Goal: Transaction & Acquisition: Book appointment/travel/reservation

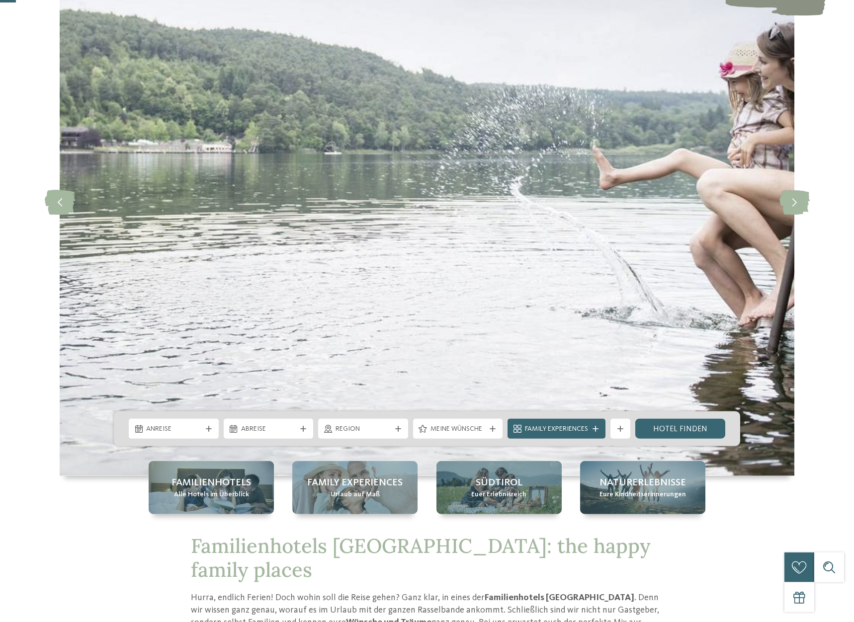
scroll to position [152, 0]
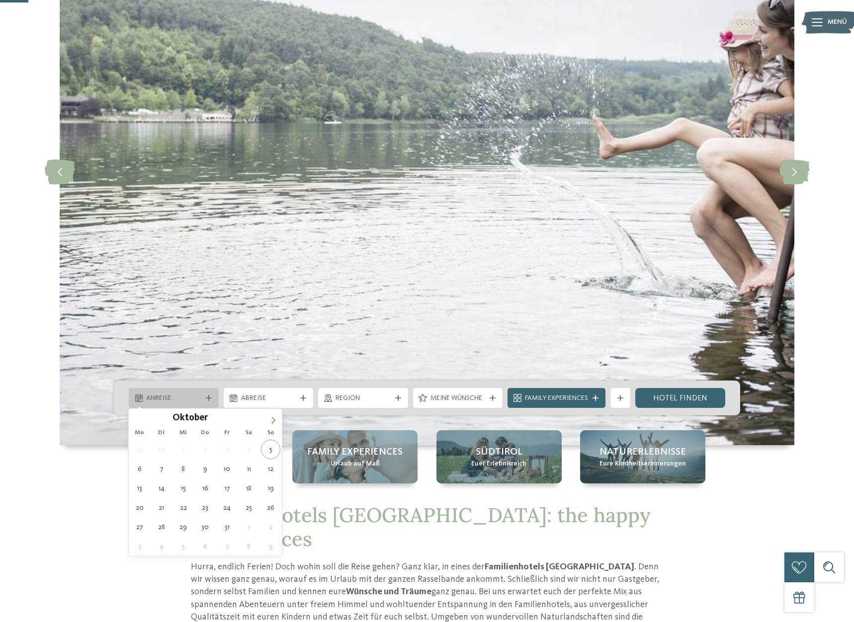
click at [211, 397] on icon at bounding box center [209, 398] width 6 height 6
type div "[DATE]"
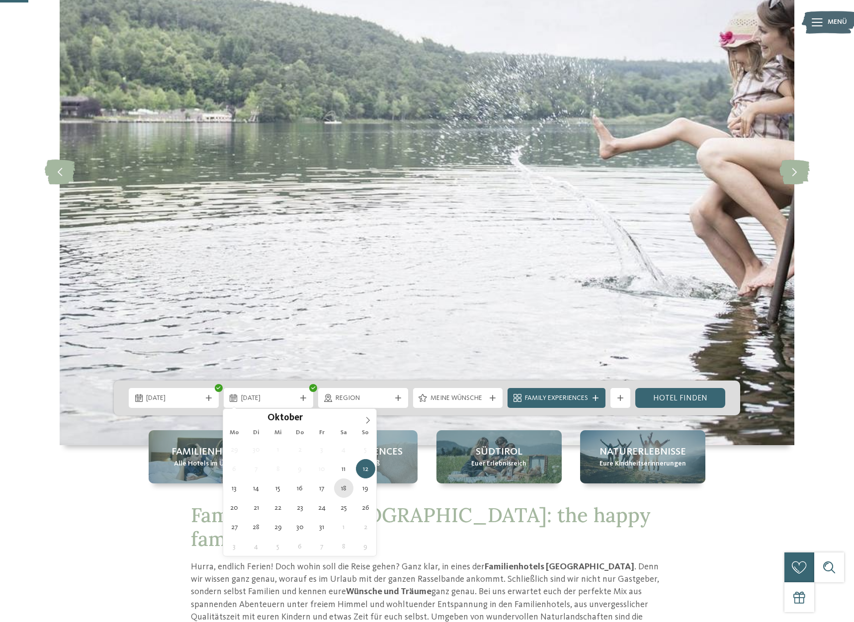
type div "[DATE]"
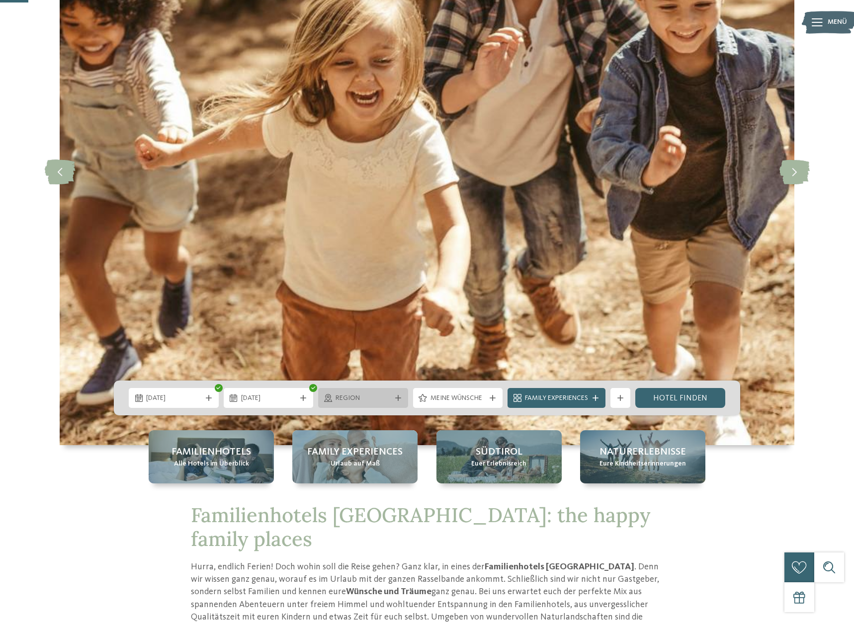
click at [396, 397] on icon at bounding box center [398, 398] width 6 height 6
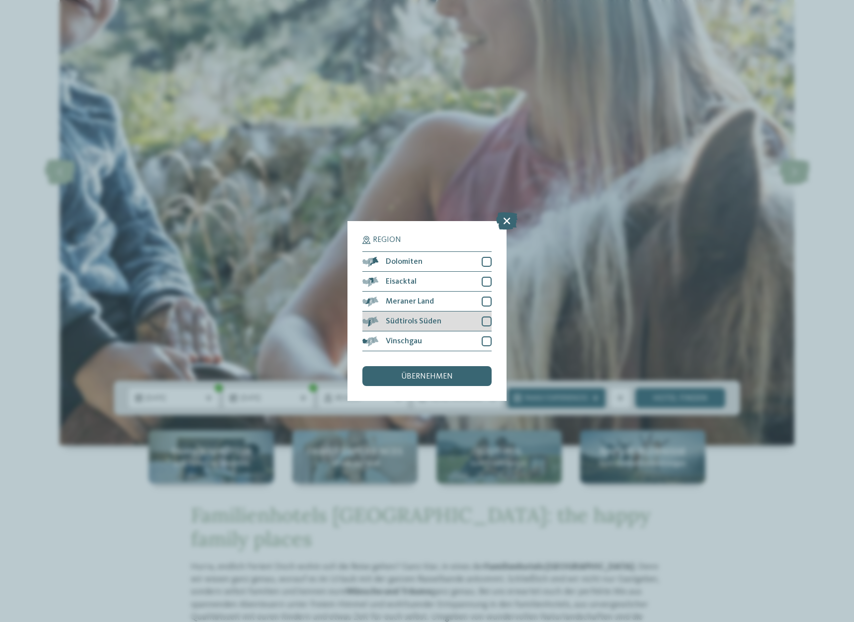
click at [486, 321] on div at bounding box center [487, 322] width 10 height 10
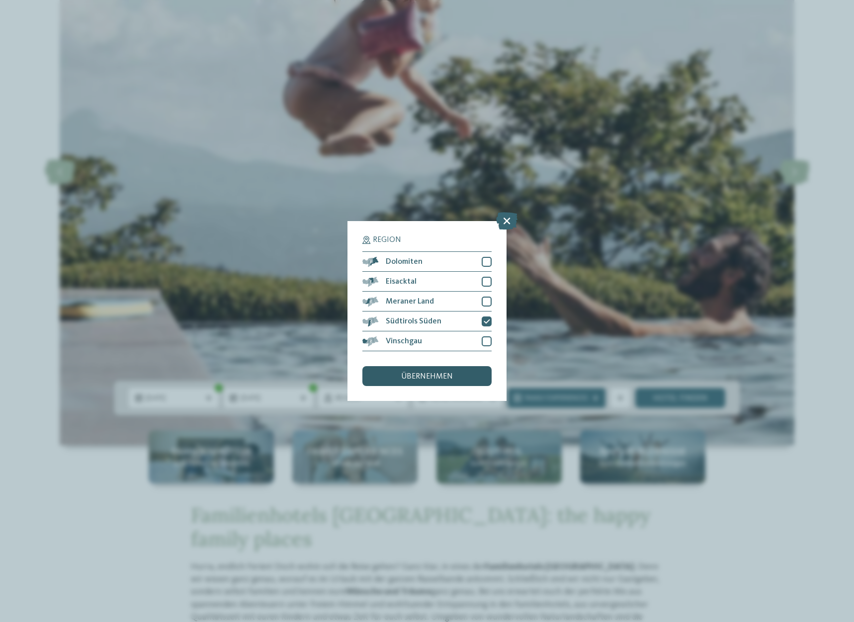
click at [434, 378] on span "übernehmen" at bounding box center [427, 377] width 52 height 8
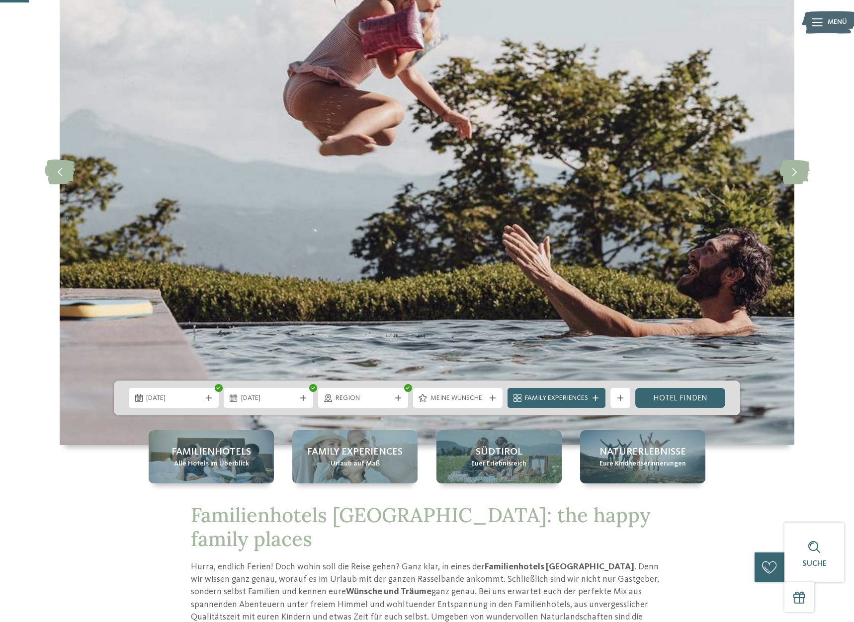
scroll to position [203, 0]
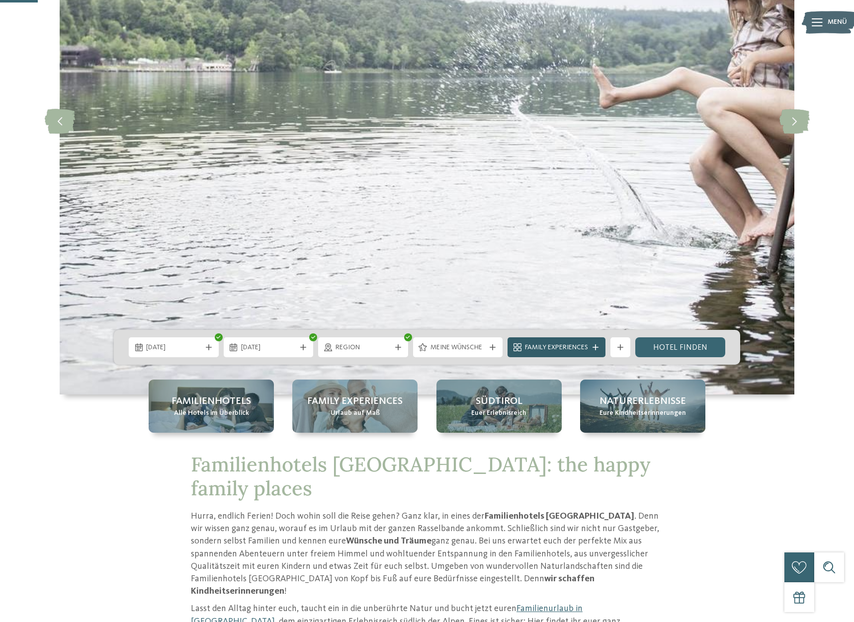
click at [564, 350] on span "Family Experiences" at bounding box center [556, 348] width 63 height 10
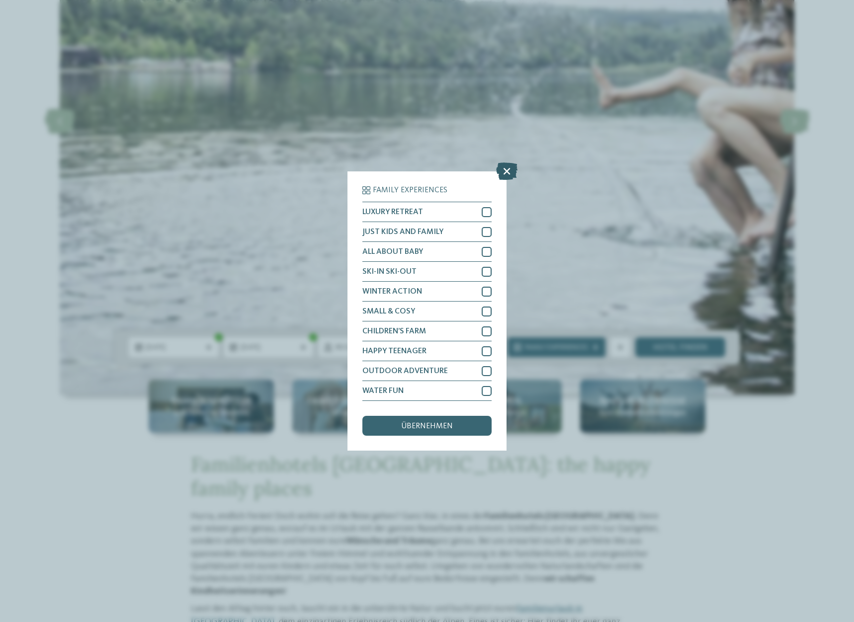
click at [511, 174] on icon at bounding box center [506, 170] width 21 height 17
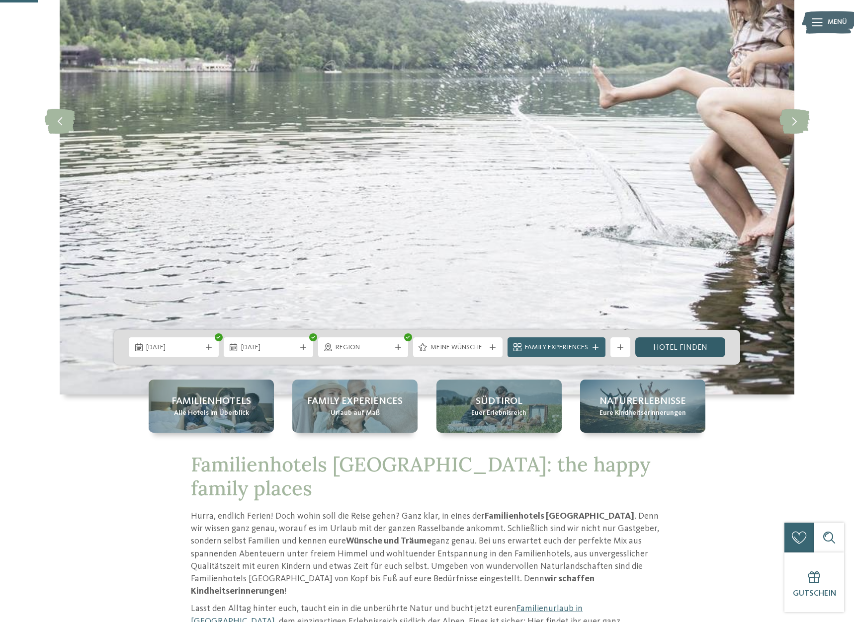
click at [672, 346] on link "Hotel finden" at bounding box center [680, 347] width 90 height 20
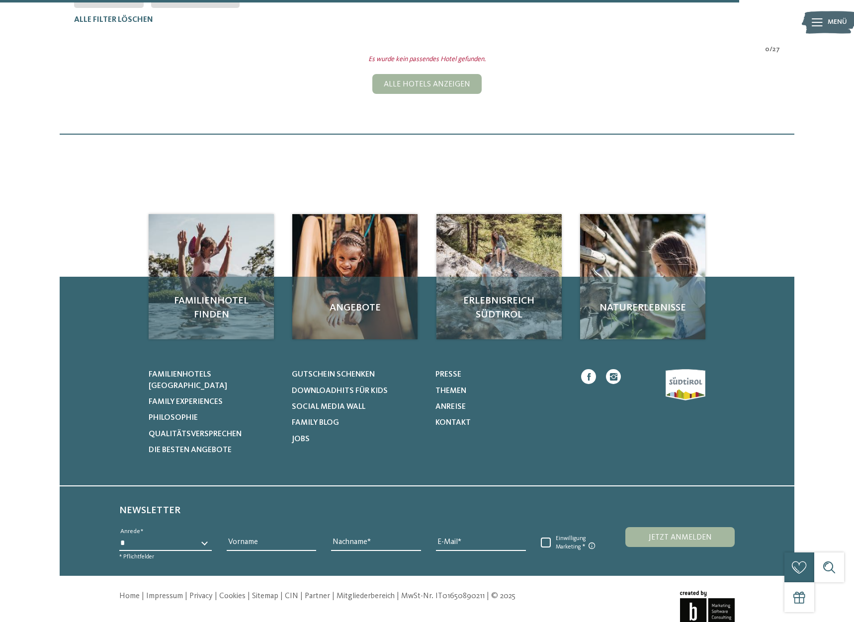
scroll to position [326, 0]
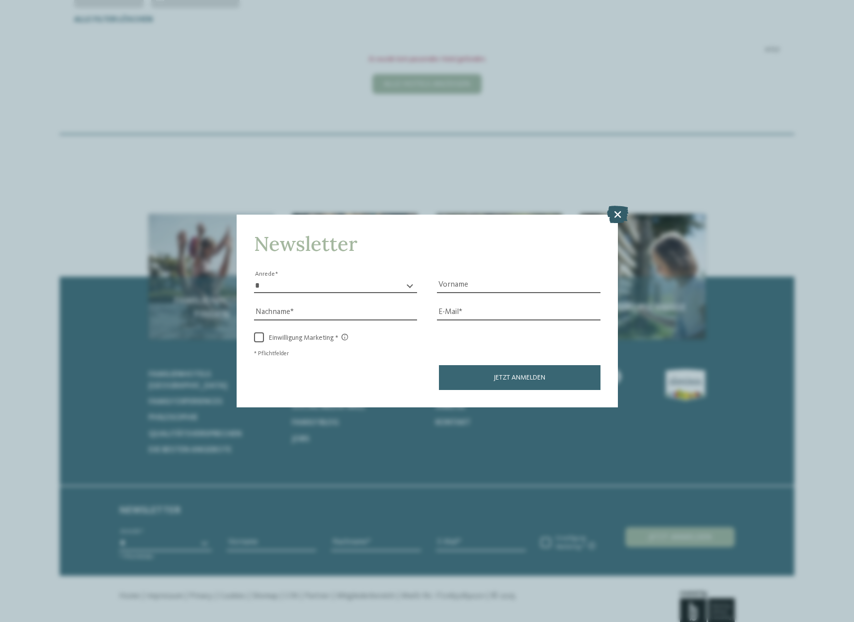
click at [621, 212] on icon at bounding box center [617, 213] width 21 height 17
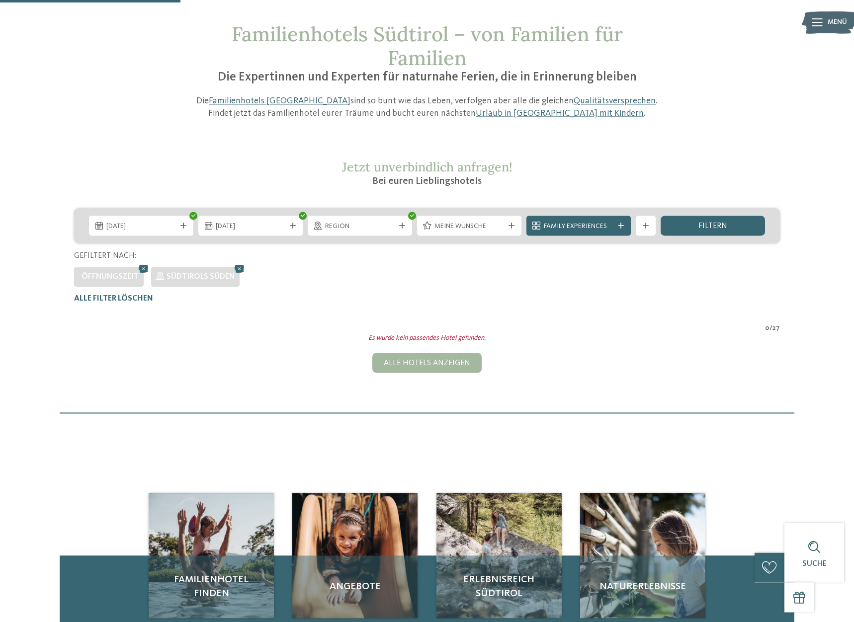
scroll to position [22, 0]
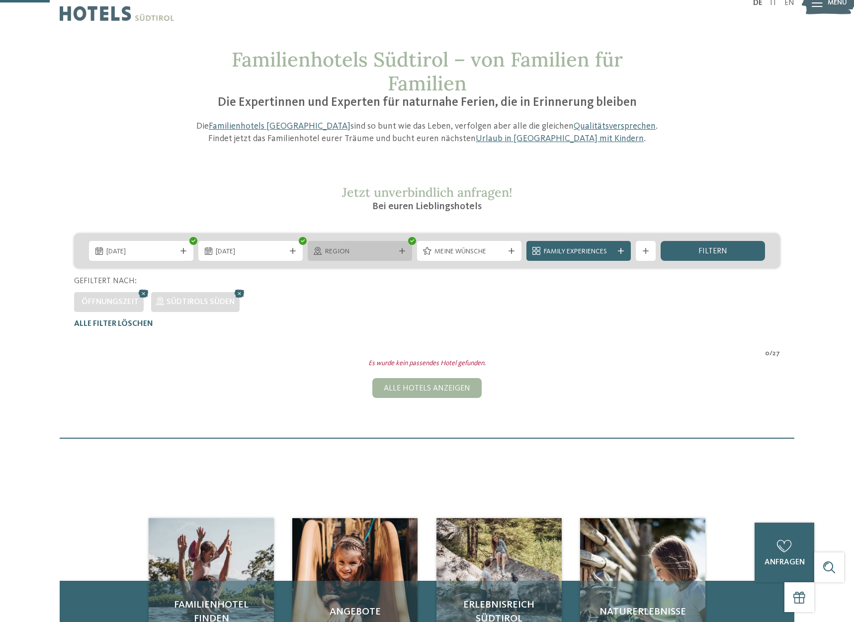
click at [369, 257] on div "Region" at bounding box center [360, 251] width 104 height 20
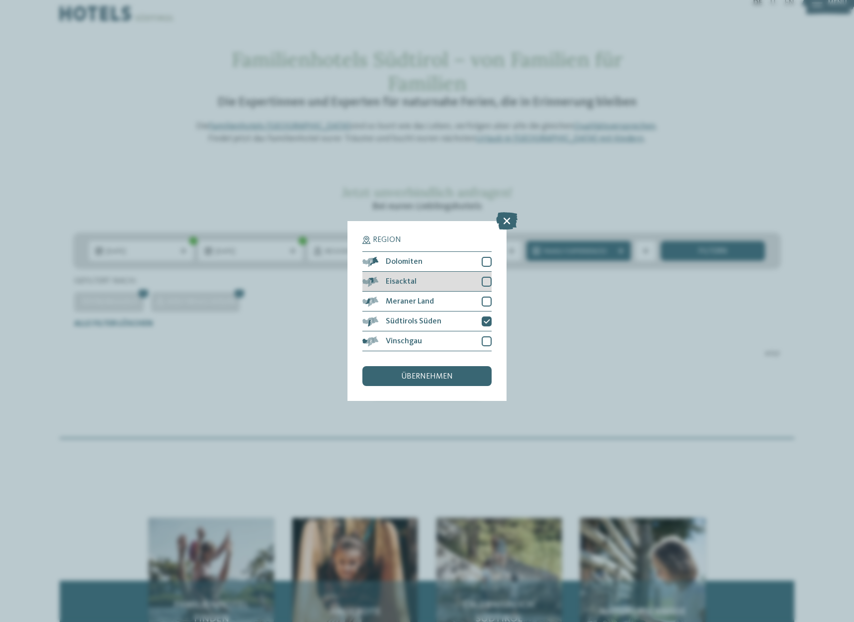
drag, startPoint x: 485, startPoint y: 261, endPoint x: 486, endPoint y: 277, distance: 15.4
click at [485, 262] on div at bounding box center [487, 262] width 10 height 10
click at [486, 277] on div at bounding box center [487, 282] width 10 height 10
click at [488, 299] on div at bounding box center [487, 302] width 10 height 10
click at [489, 338] on div at bounding box center [487, 341] width 10 height 10
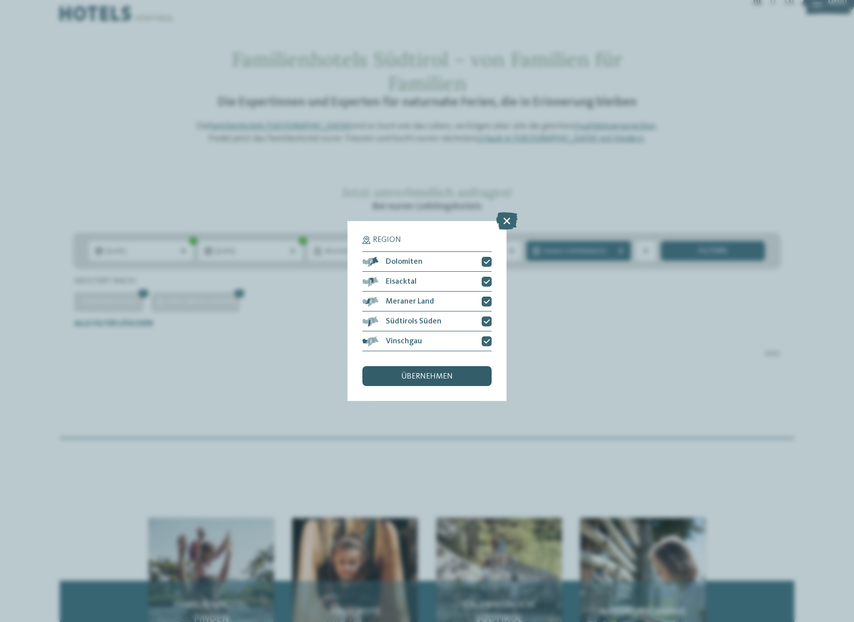
click at [456, 375] on div "übernehmen" at bounding box center [426, 376] width 129 height 20
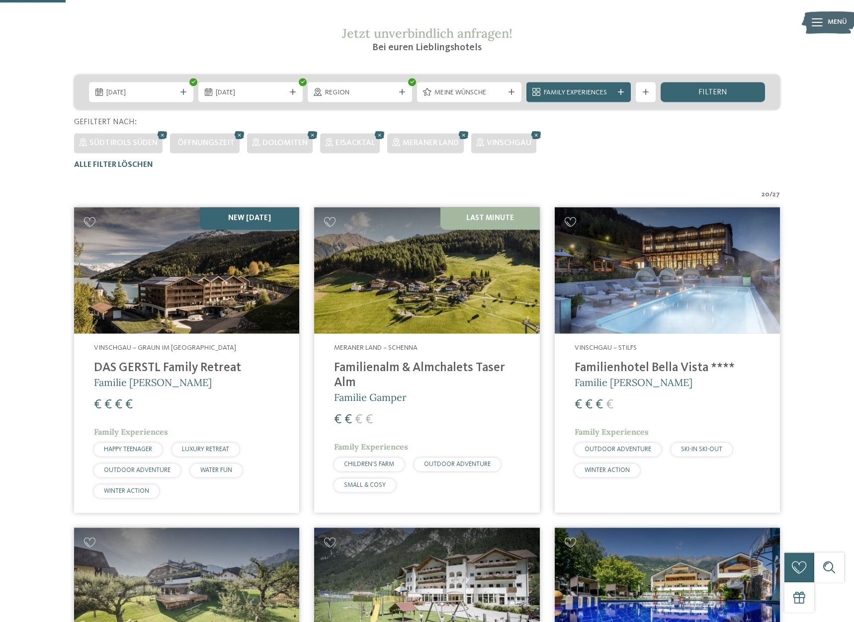
scroll to position [174, 0]
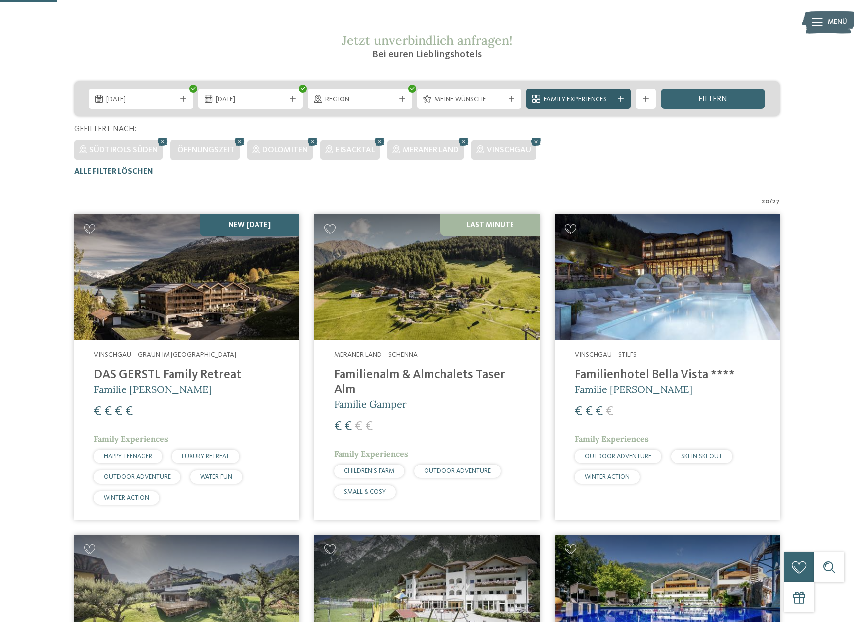
click at [620, 102] on icon at bounding box center [621, 99] width 6 height 6
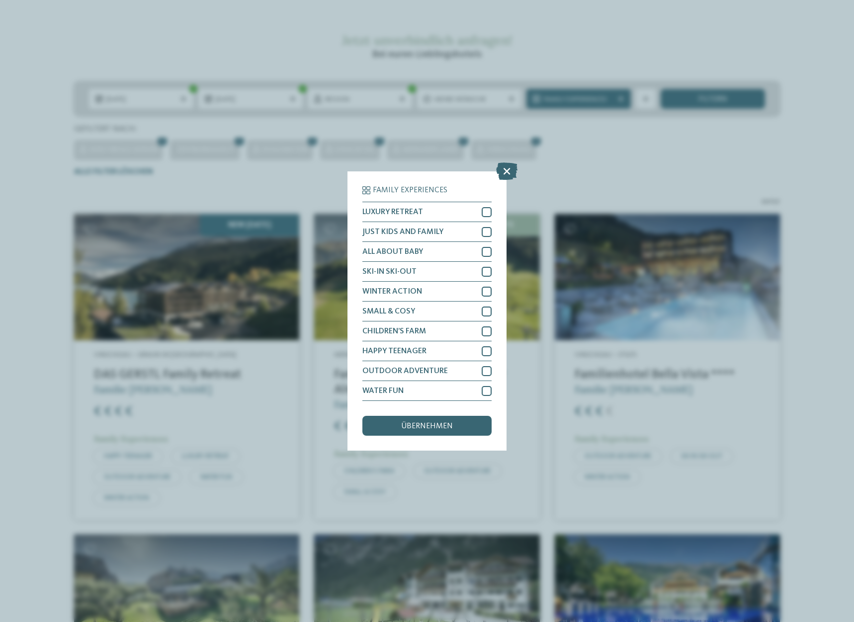
click at [774, 184] on div "Family Experiences LUXURY RETREAT JUST KIDS AND FAMILY" at bounding box center [427, 311] width 854 height 622
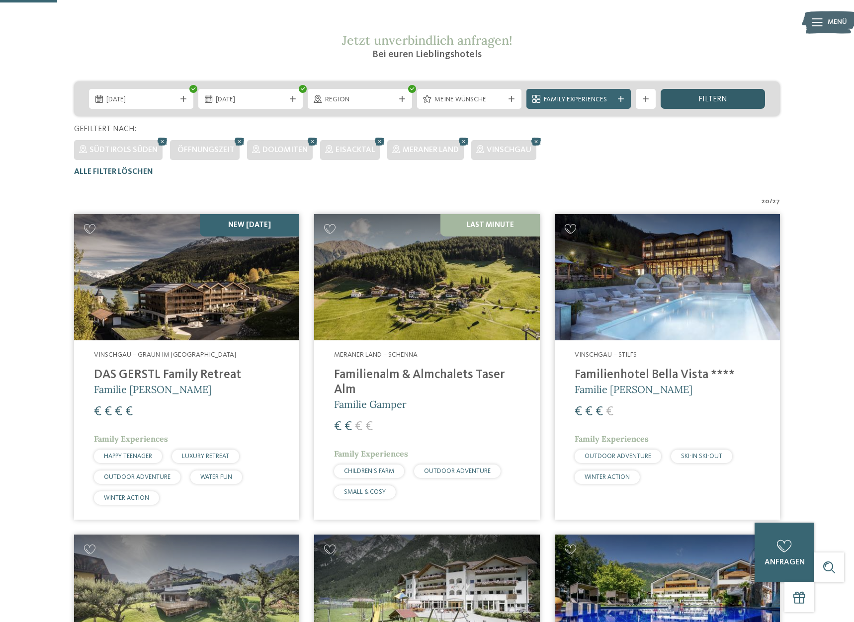
click at [720, 101] on span "filtern" at bounding box center [712, 99] width 29 height 8
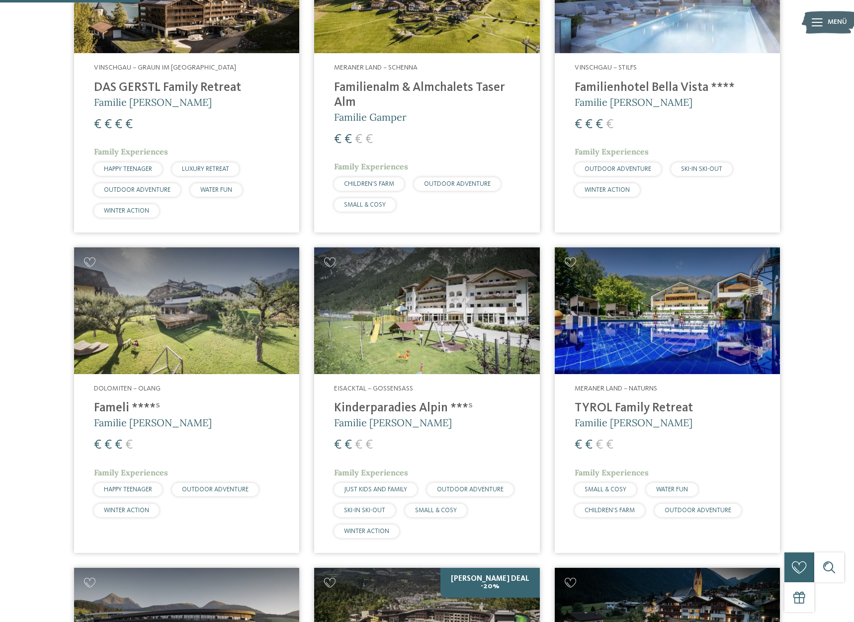
scroll to position [478, 0]
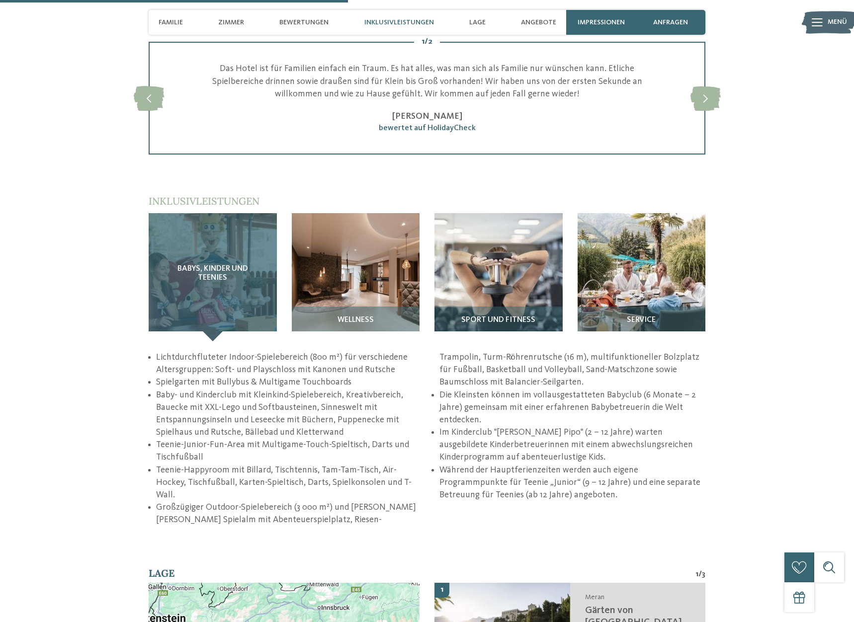
scroll to position [1318, 0]
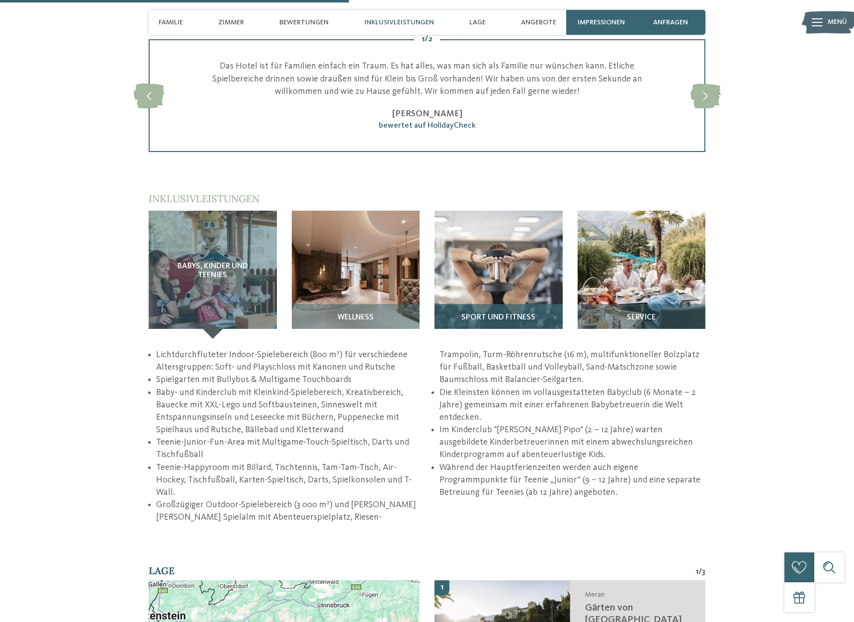
click at [496, 260] on img at bounding box center [498, 275] width 128 height 128
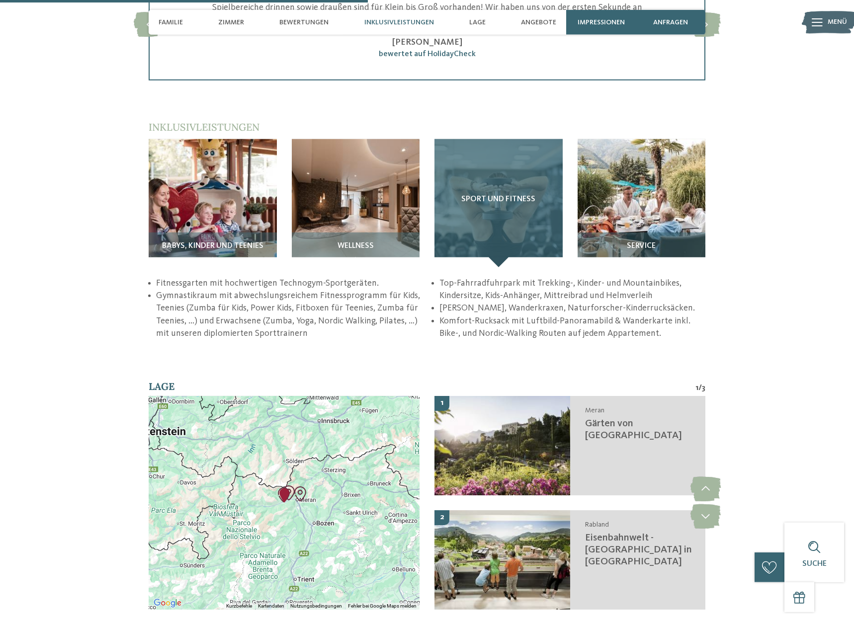
scroll to position [1521, 0]
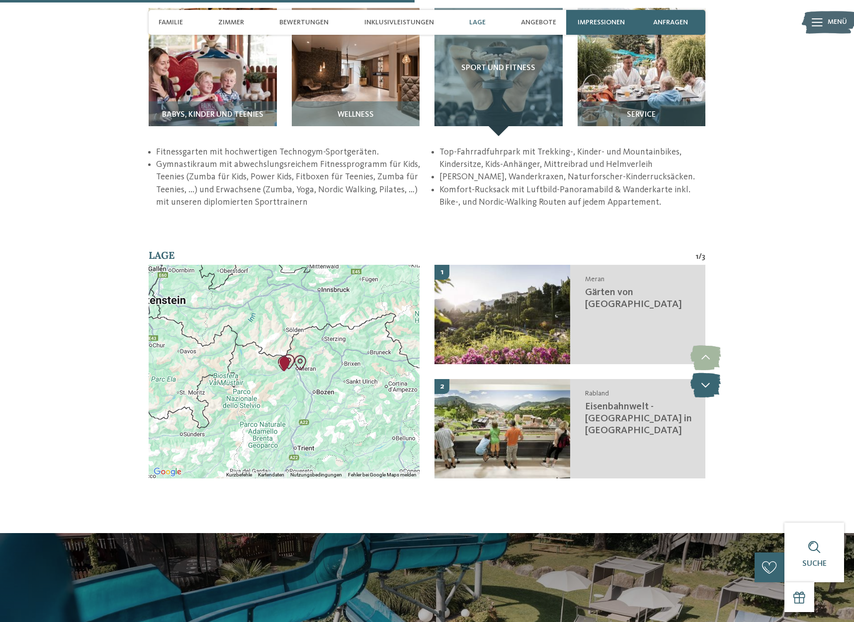
click at [703, 398] on icon at bounding box center [705, 385] width 30 height 25
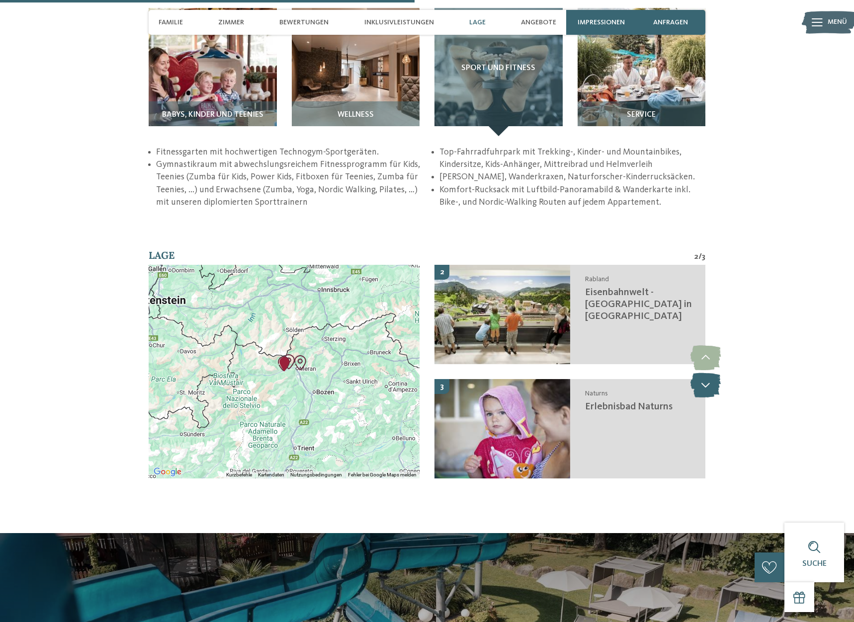
click at [703, 398] on icon at bounding box center [705, 385] width 30 height 25
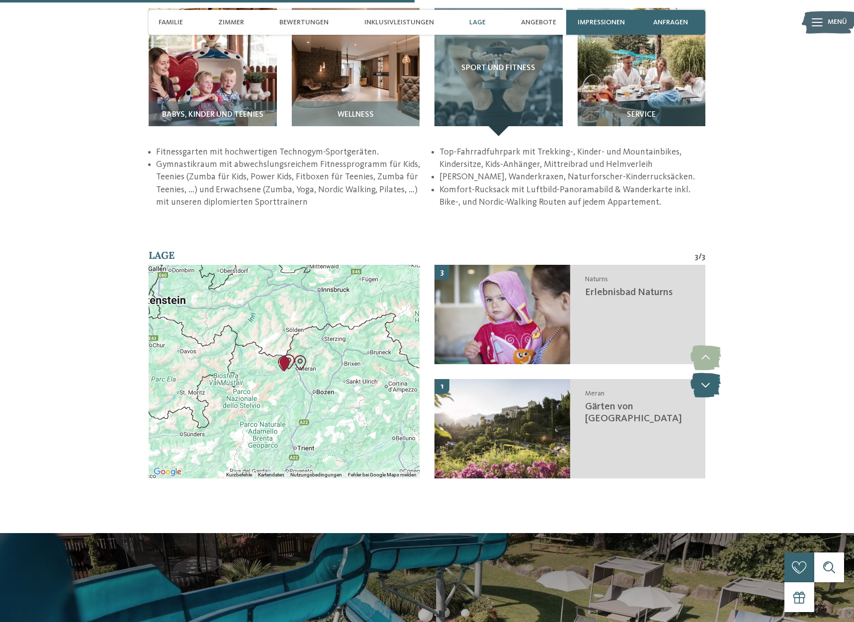
click at [703, 398] on icon at bounding box center [705, 385] width 30 height 25
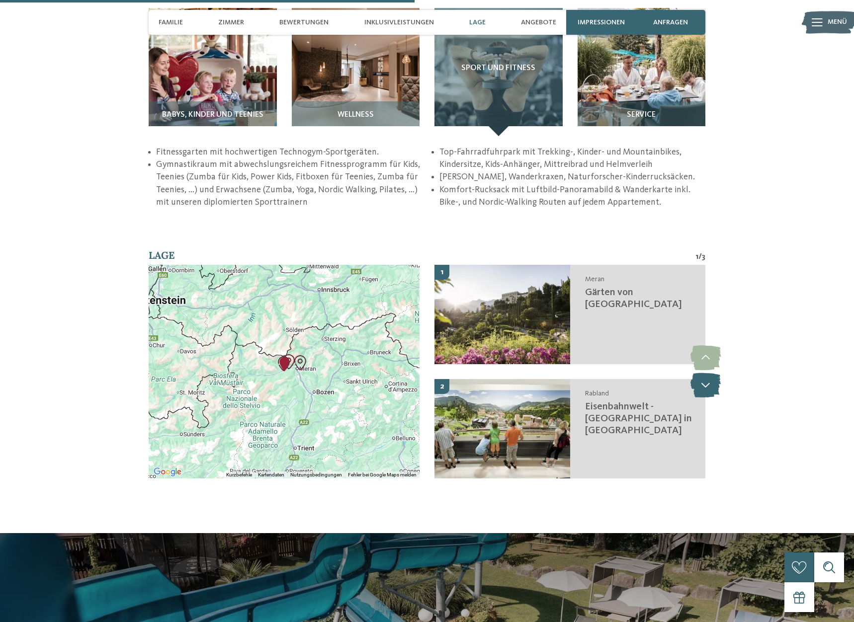
click at [703, 398] on icon at bounding box center [705, 385] width 30 height 25
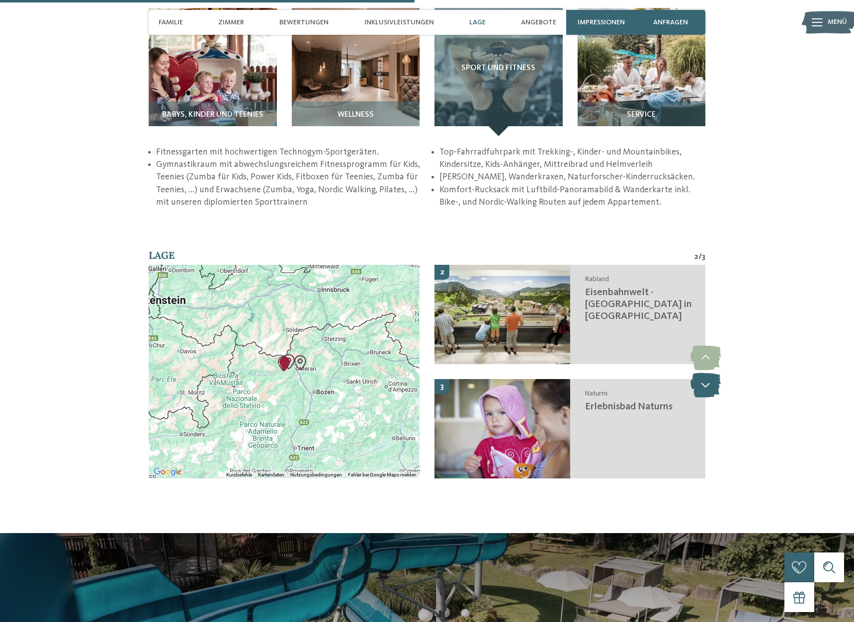
click at [703, 398] on icon at bounding box center [705, 385] width 30 height 25
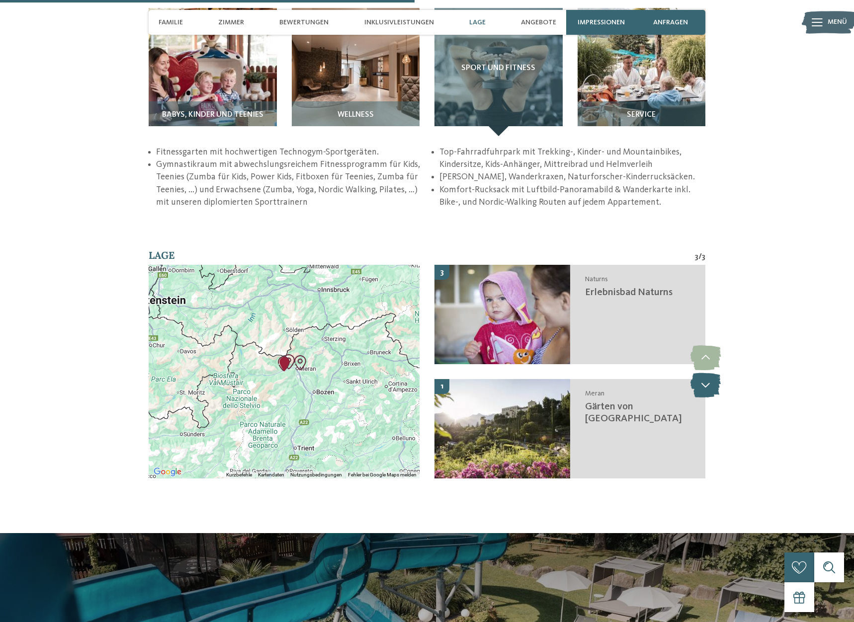
click at [703, 398] on icon at bounding box center [705, 385] width 30 height 25
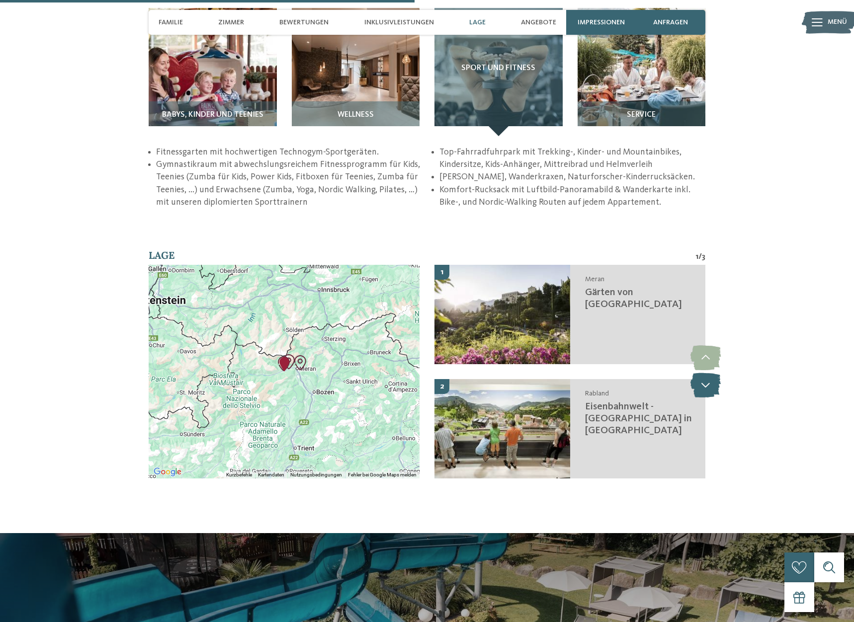
click at [703, 398] on icon at bounding box center [705, 385] width 30 height 25
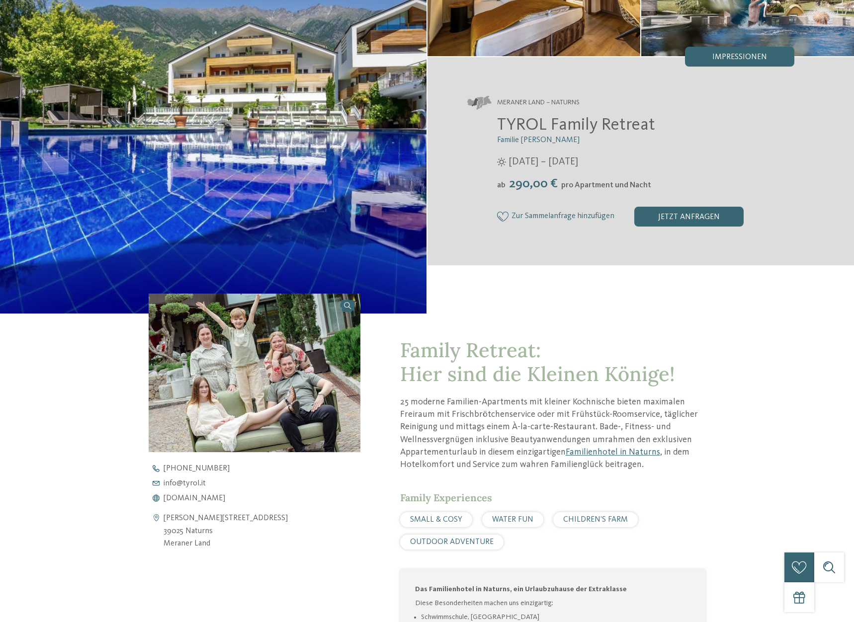
scroll to position [0, 0]
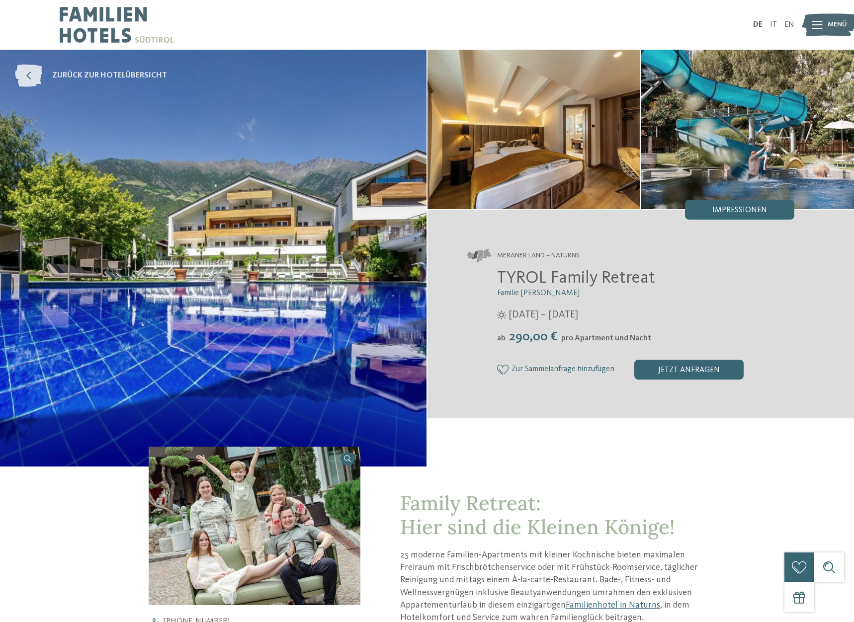
click at [36, 77] on icon at bounding box center [28, 76] width 27 height 22
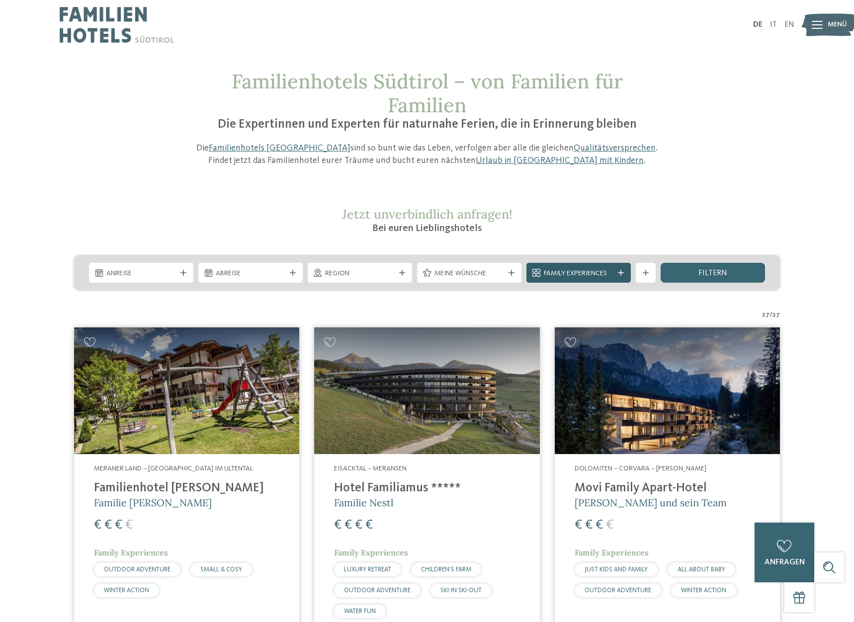
click at [549, 271] on span "Family Experiences" at bounding box center [579, 274] width 70 height 10
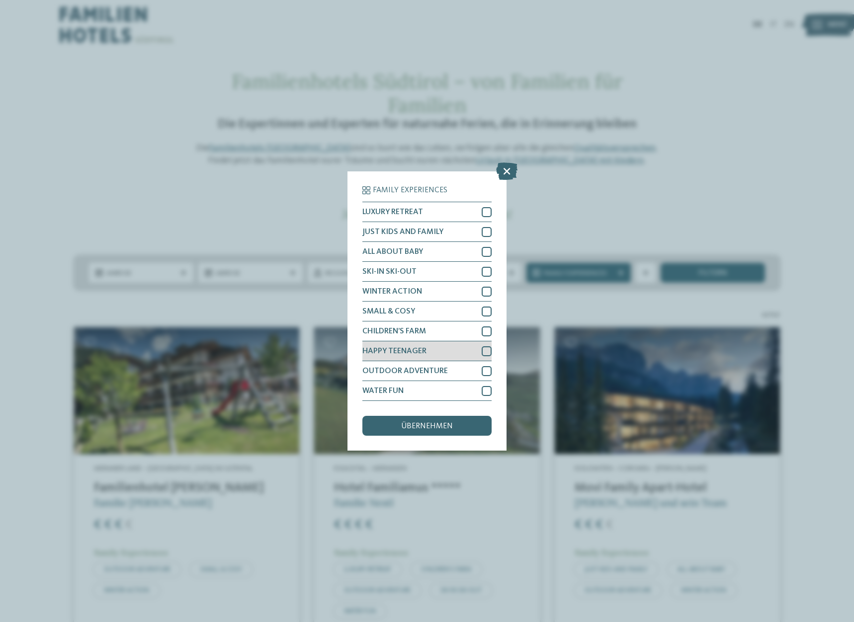
click at [485, 351] on div at bounding box center [487, 351] width 10 height 10
click at [440, 424] on span "übernehmen" at bounding box center [427, 426] width 52 height 8
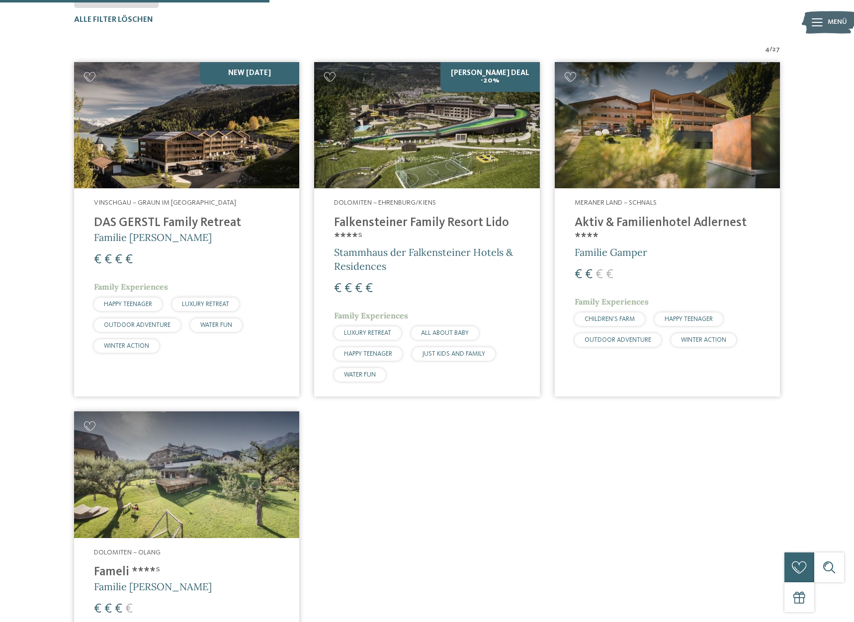
scroll to position [275, 0]
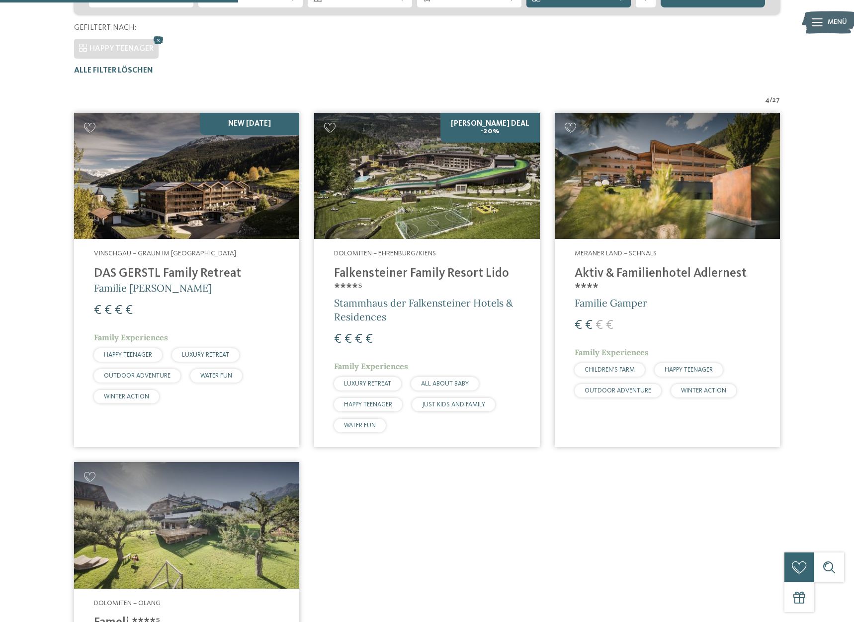
click at [428, 206] on img at bounding box center [426, 176] width 225 height 127
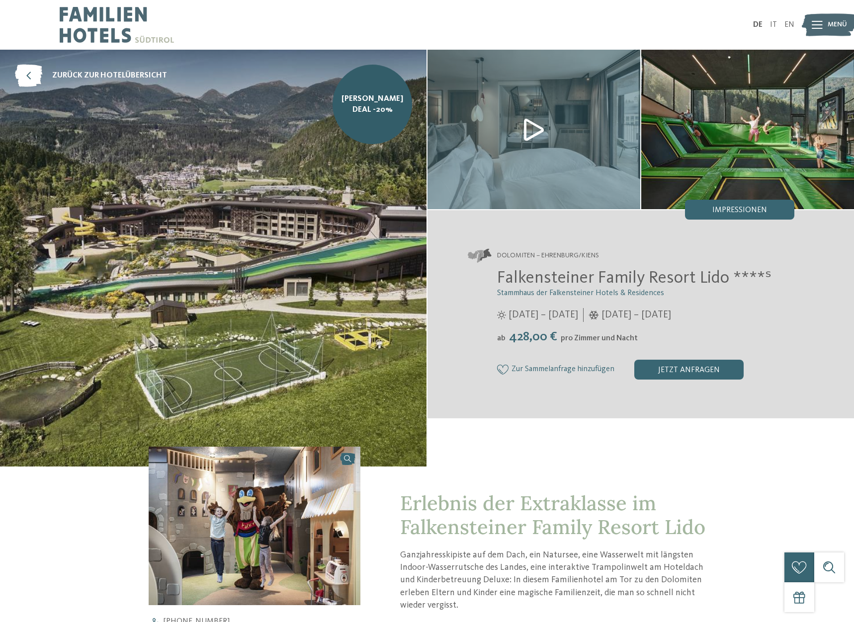
click at [528, 137] on img at bounding box center [533, 130] width 213 height 160
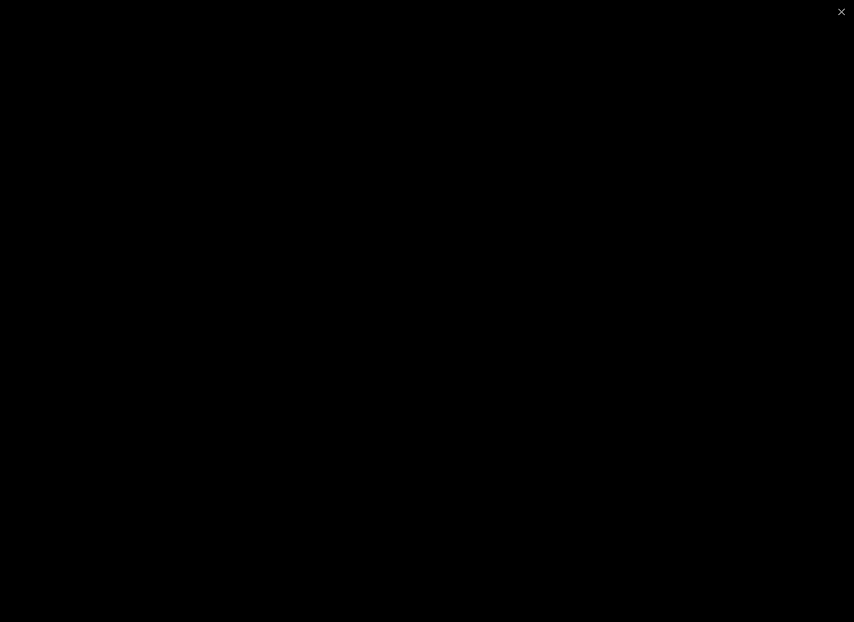
click at [701, 383] on div at bounding box center [427, 311] width 854 height 622
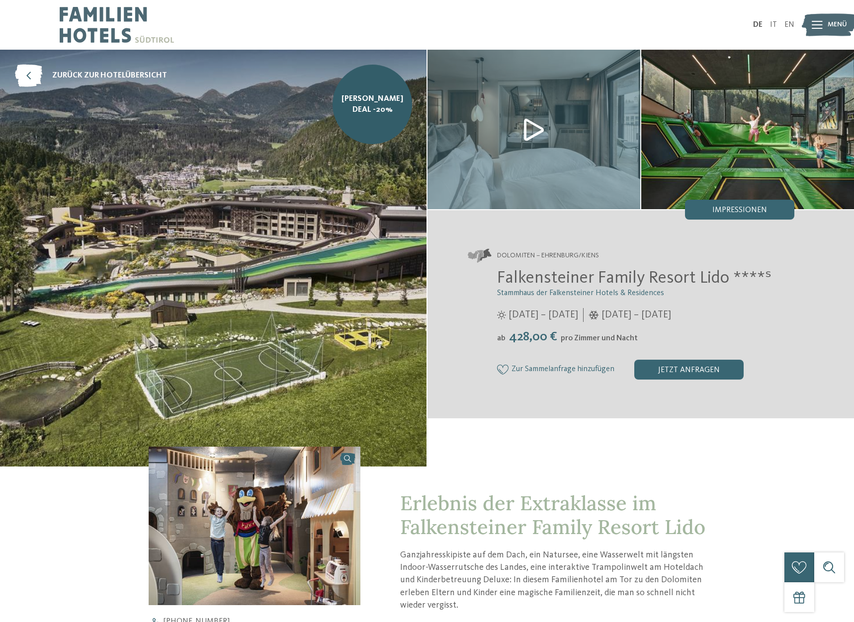
click at [826, 29] on img at bounding box center [829, 24] width 55 height 27
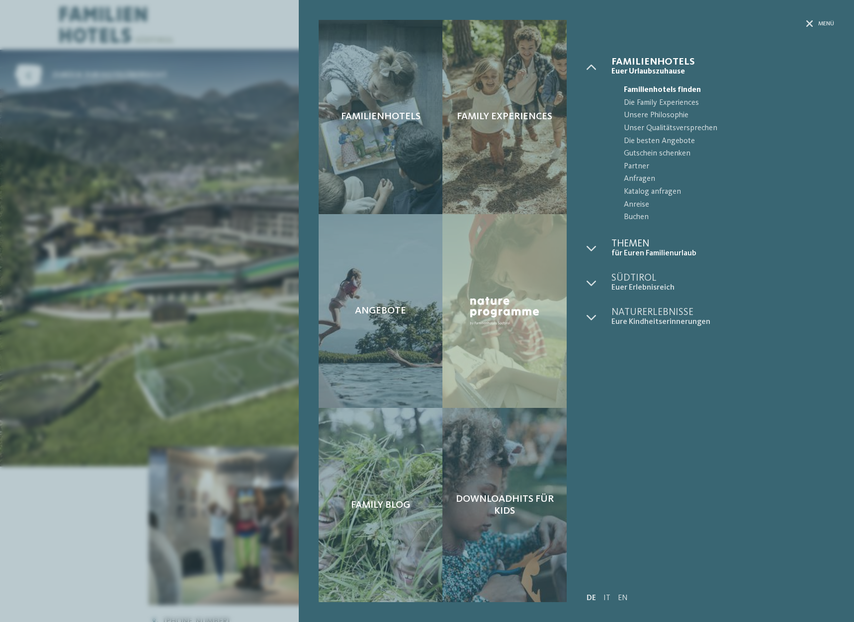
click at [628, 248] on span "Themen" at bounding box center [722, 244] width 223 height 10
click at [238, 142] on div "Familienhotels Family Experiences Angebote" at bounding box center [427, 311] width 854 height 622
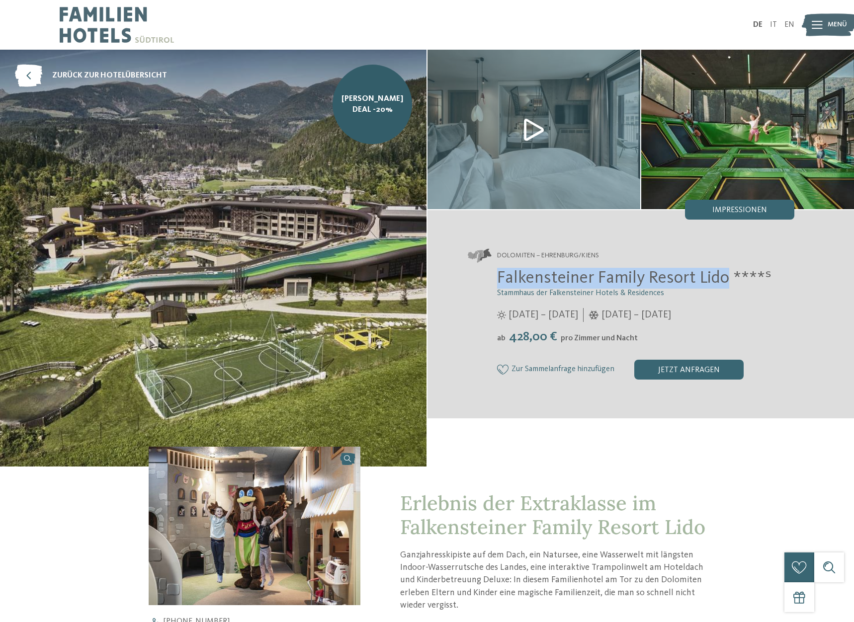
drag, startPoint x: 499, startPoint y: 275, endPoint x: 724, endPoint y: 276, distance: 224.6
click at [724, 276] on span "Falkensteiner Family Resort Lido ****ˢ" at bounding box center [634, 277] width 274 height 17
copy span "Falkensteiner Family Resort Lido"
